Goal: Task Accomplishment & Management: Manage account settings

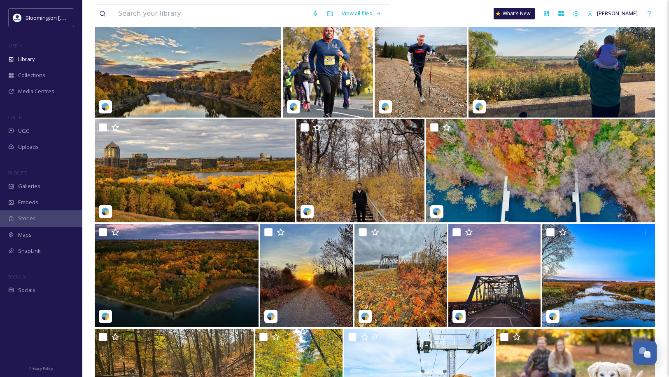
scroll to position [2165, 0]
click at [56, 89] on div "Media Centres" at bounding box center [41, 91] width 82 height 16
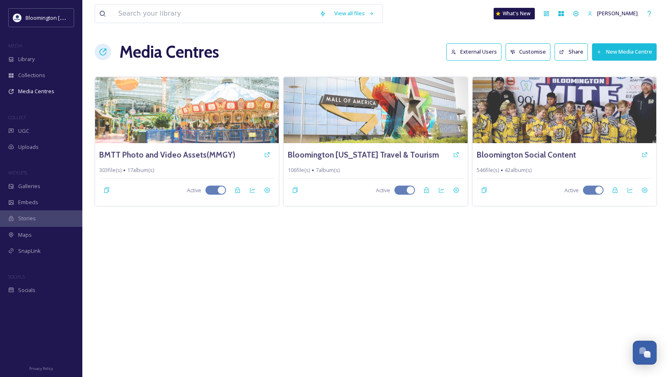
click at [481, 47] on button "External Users" at bounding box center [474, 51] width 55 height 17
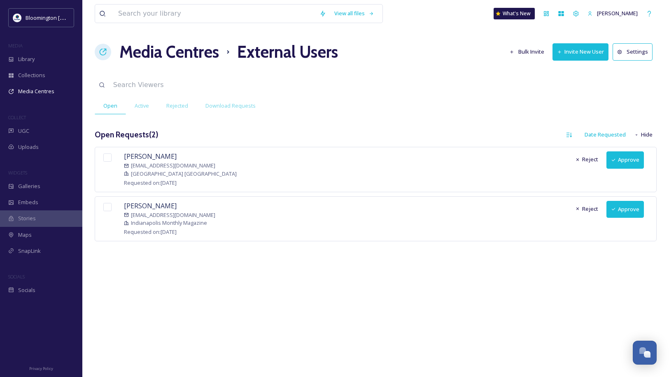
click at [106, 158] on input "checkbox" at bounding box center [107, 157] width 8 height 8
checkbox input "true"
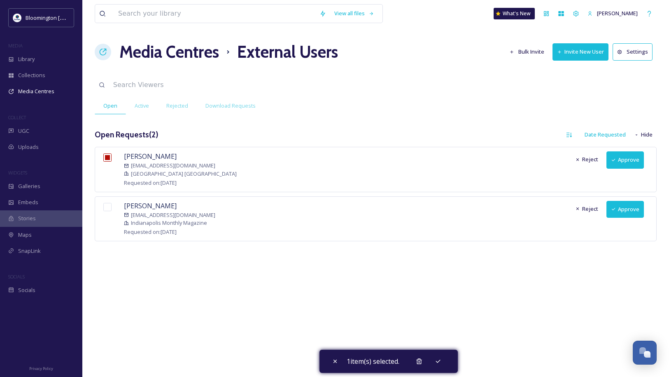
click at [629, 162] on button "Approve" at bounding box center [625, 159] width 37 height 17
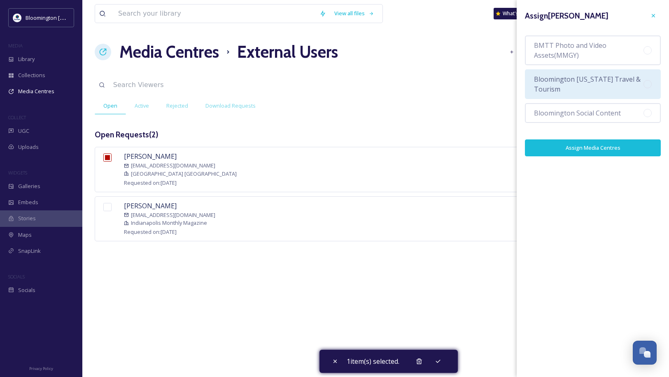
click at [623, 83] on span "Bloomington [US_STATE] Travel & Tourism" at bounding box center [589, 84] width 110 height 20
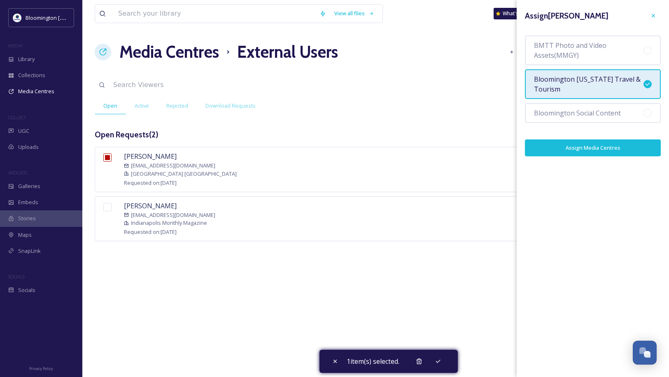
click at [616, 150] on button "Assign Media Centres" at bounding box center [593, 147] width 136 height 17
